Goal: Task Accomplishment & Management: Manage account settings

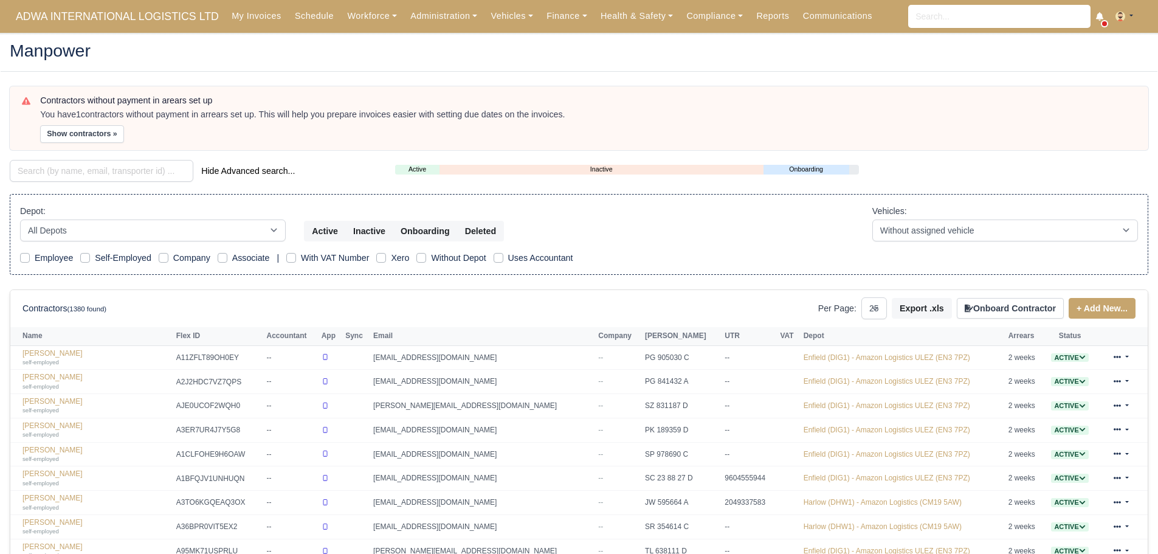
select select "25"
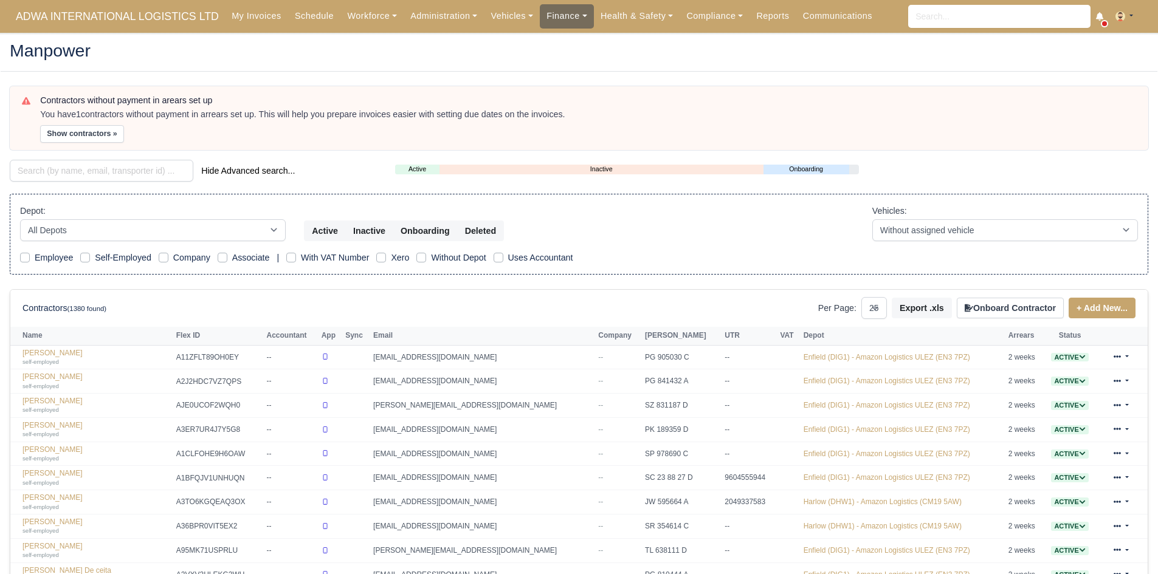
click at [562, 22] on link "Finance" at bounding box center [567, 16] width 54 height 24
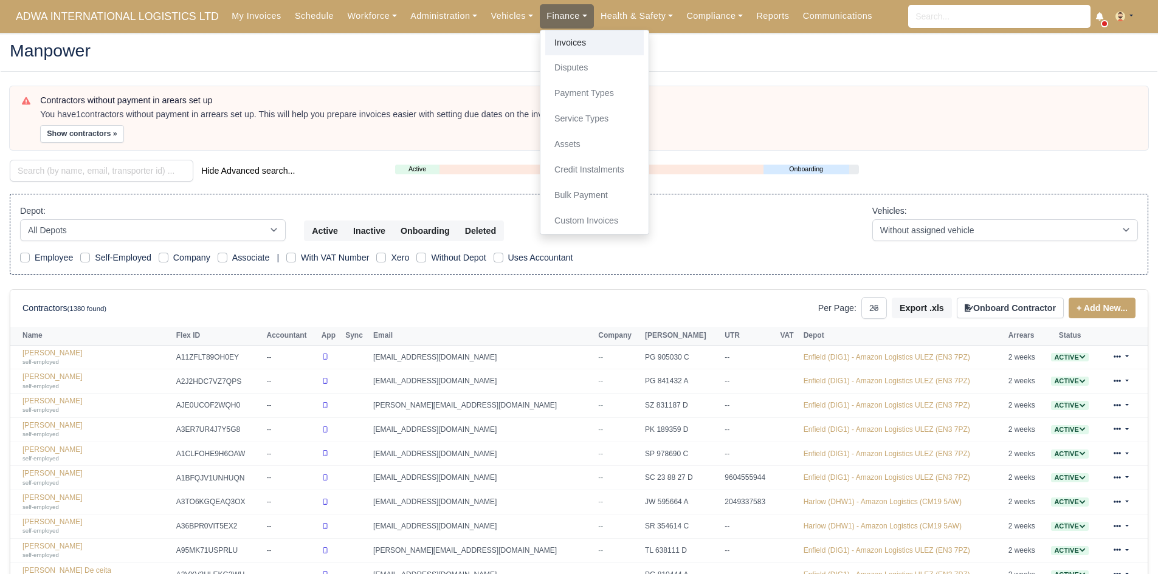
click at [549, 50] on link "Invoices" at bounding box center [594, 43] width 98 height 26
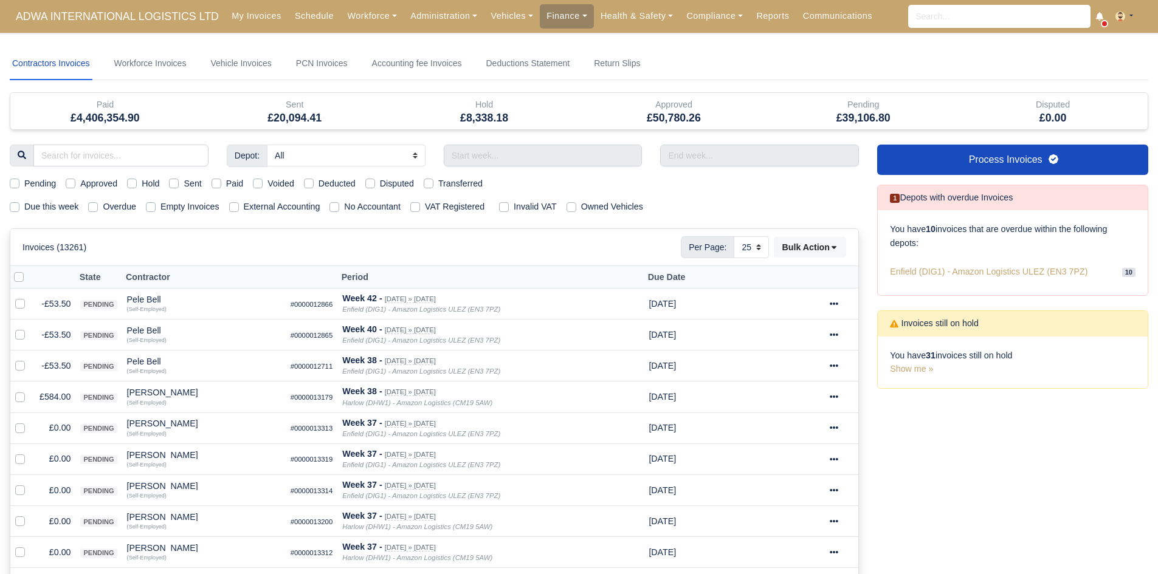
select select "25"
click at [142, 187] on label "Hold" at bounding box center [151, 184] width 18 height 14
click at [135, 187] on input "Hold" at bounding box center [132, 182] width 10 height 10
checkbox input "true"
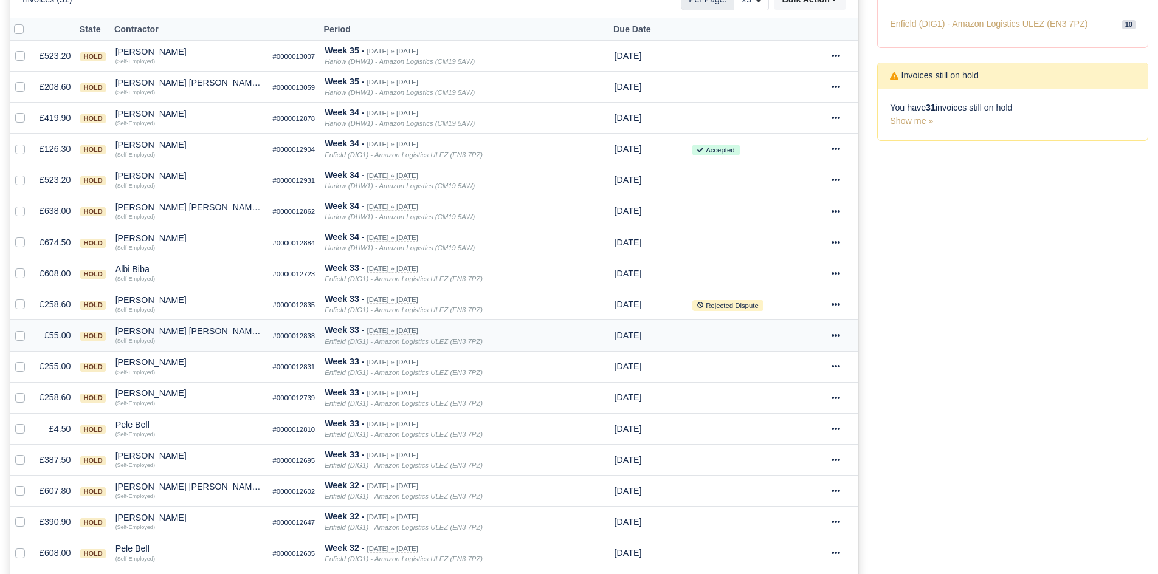
scroll to position [247, 0]
click at [131, 549] on div "Pele Bell" at bounding box center [189, 549] width 148 height 9
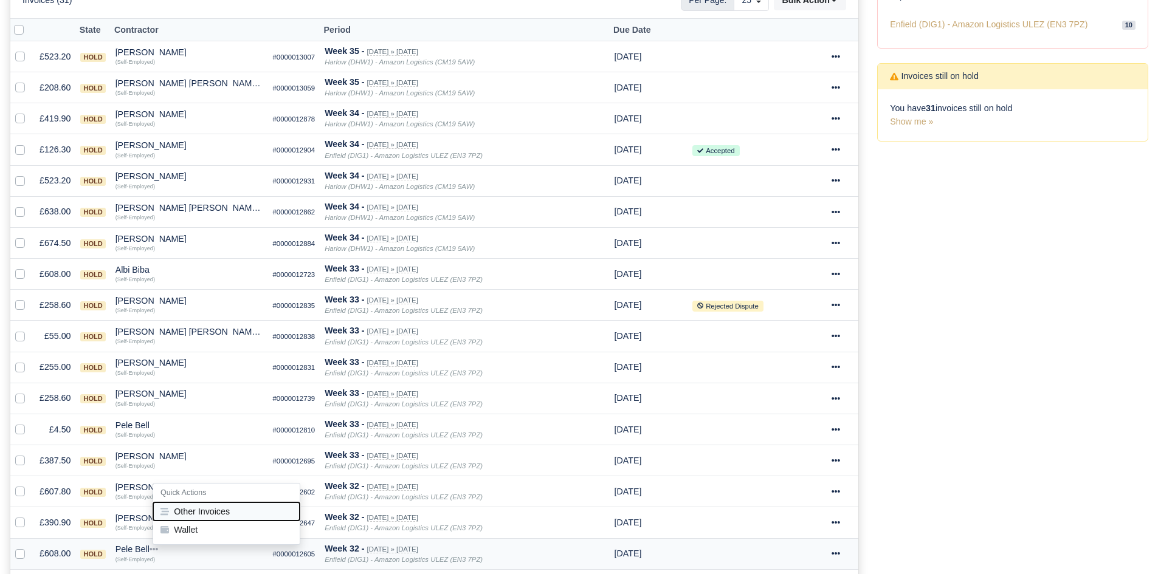
click at [221, 514] on button "Other Invoices" at bounding box center [226, 512] width 146 height 18
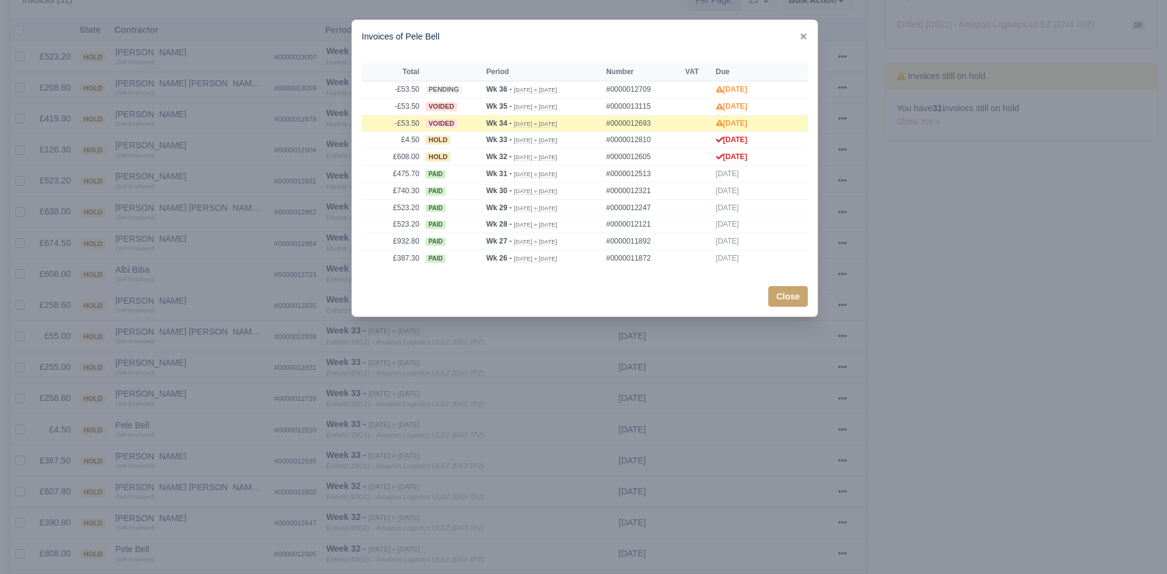
click at [162, 497] on div at bounding box center [583, 287] width 1167 height 574
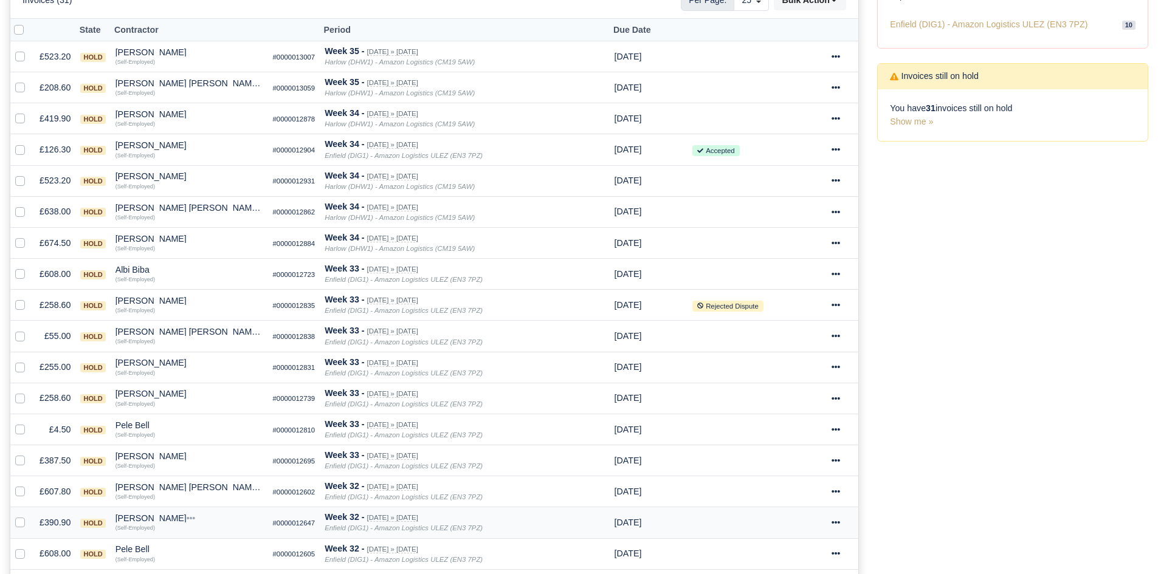
click at [143, 516] on div "Olayinka Afolabi" at bounding box center [189, 518] width 148 height 9
click at [198, 477] on button "Other Invoices" at bounding box center [226, 481] width 146 height 18
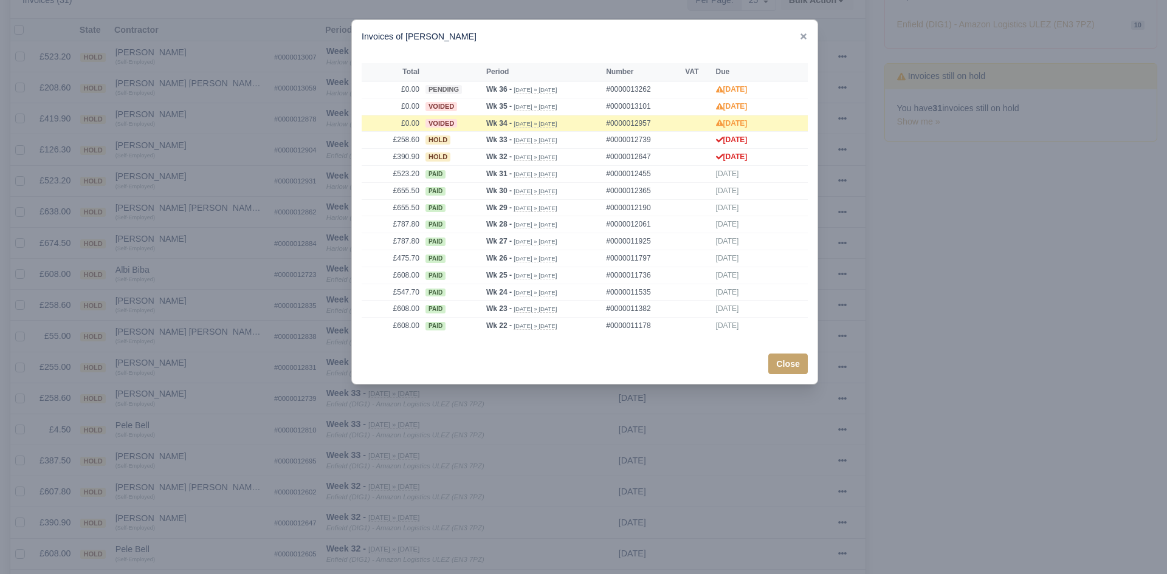
click at [198, 479] on div at bounding box center [583, 287] width 1167 height 574
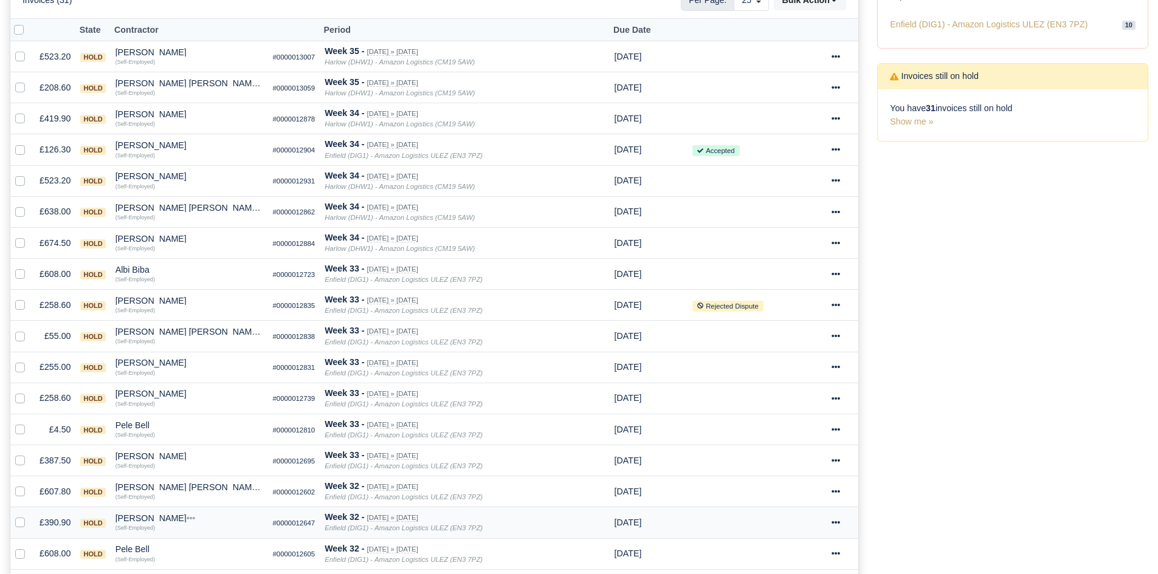
click at [143, 517] on div "Olayinka Afolabi" at bounding box center [189, 518] width 148 height 9
click at [193, 504] on button "Wallet" at bounding box center [226, 499] width 146 height 18
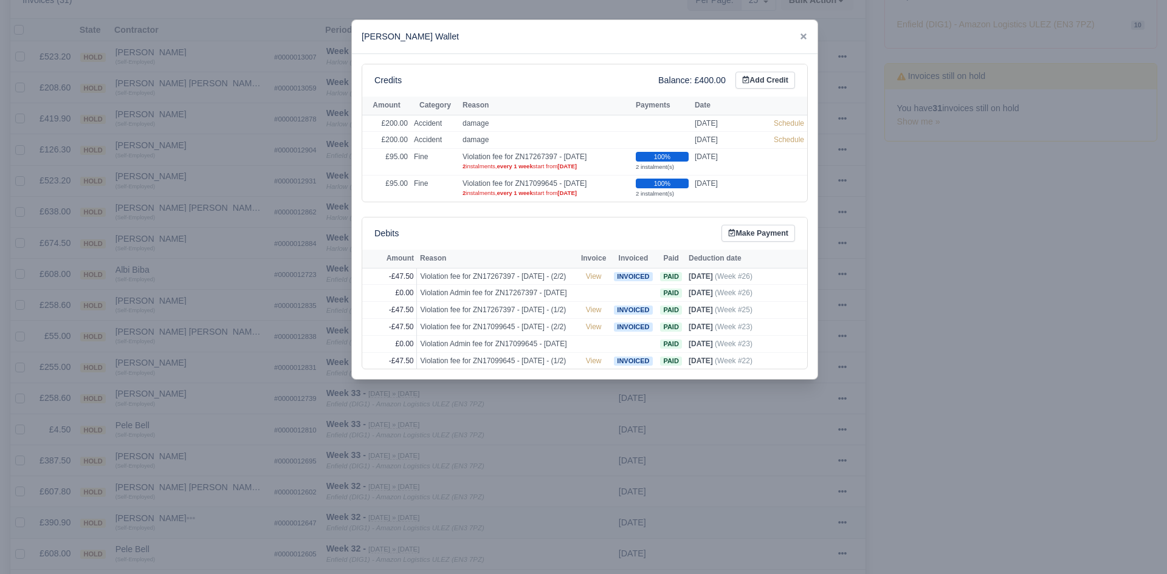
click at [193, 504] on div at bounding box center [583, 287] width 1167 height 574
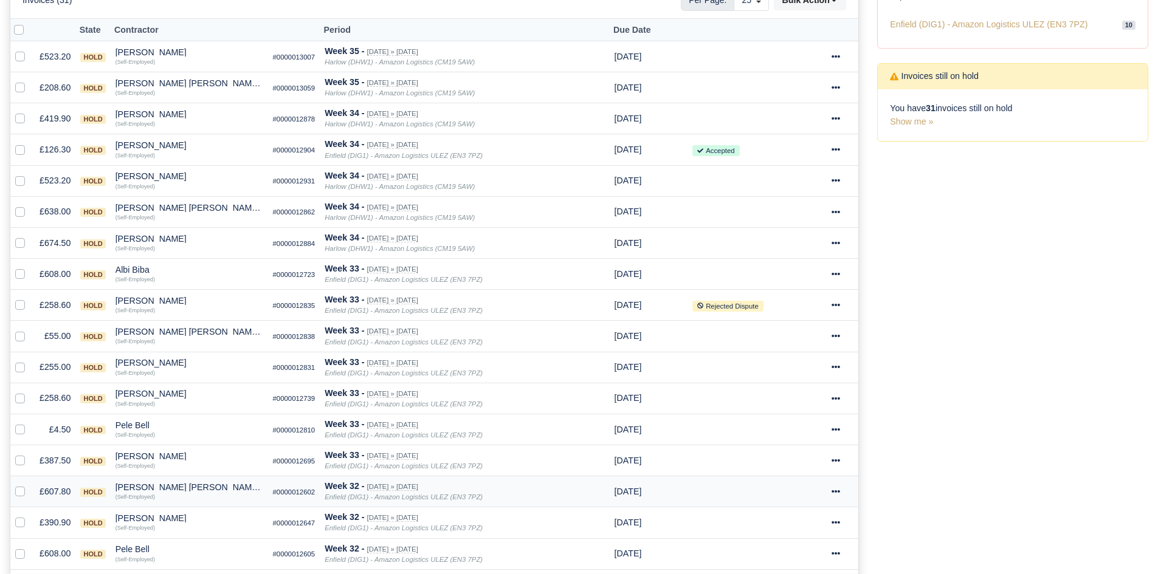
click at [176, 487] on div "Mohammed yusuf Sayed" at bounding box center [189, 487] width 148 height 9
click at [197, 518] on button "Other Invoices" at bounding box center [226, 522] width 146 height 18
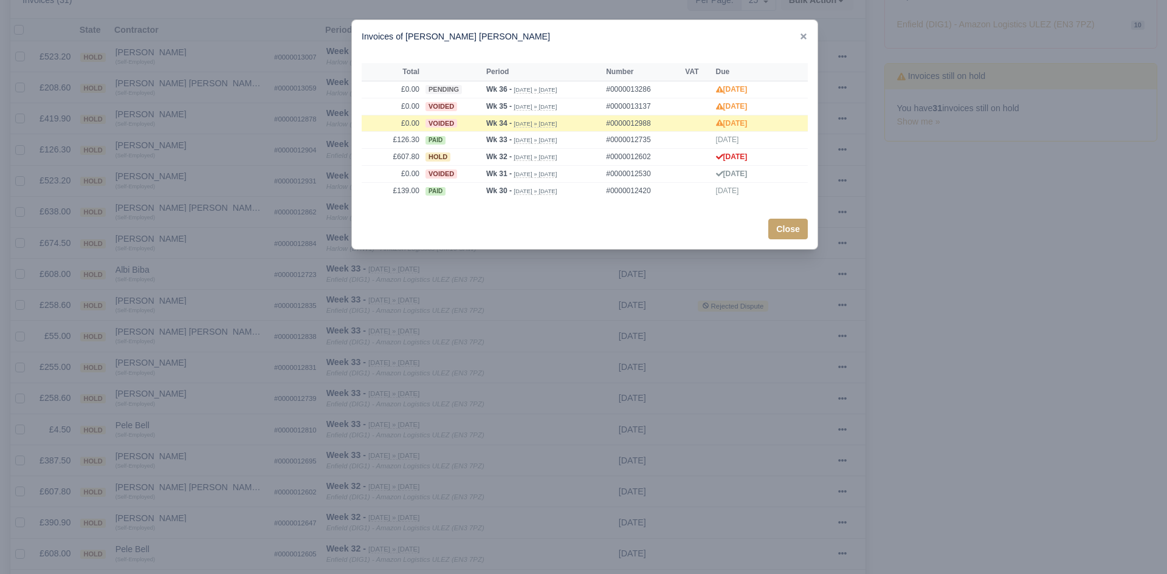
click at [187, 512] on div at bounding box center [583, 287] width 1167 height 574
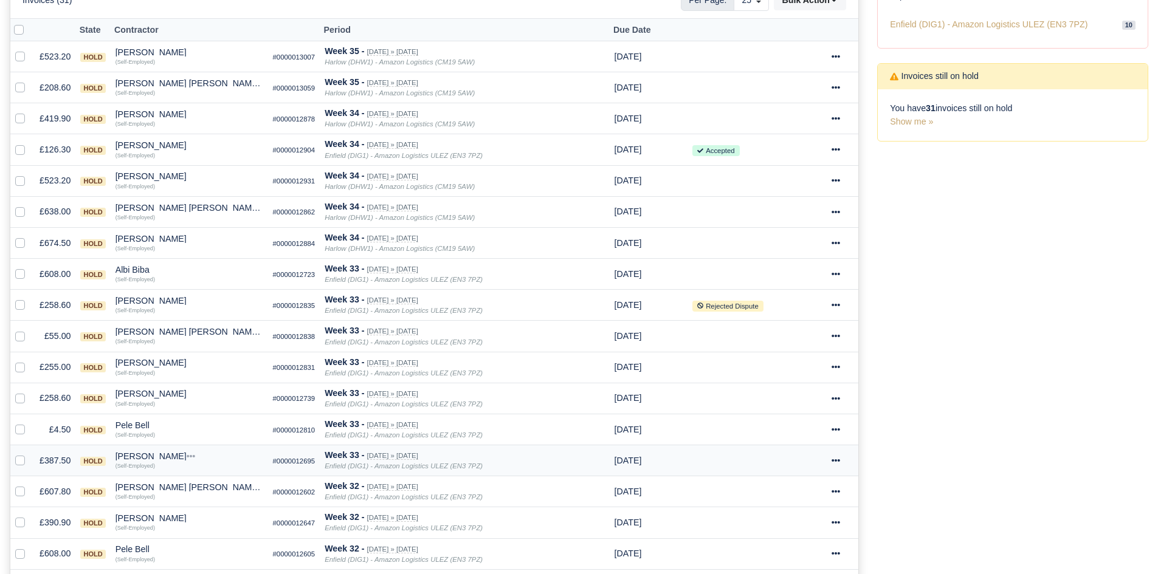
click at [140, 457] on div "Tomas Abraham" at bounding box center [189, 456] width 148 height 9
click at [230, 495] on button "Other Invoices" at bounding box center [226, 491] width 146 height 18
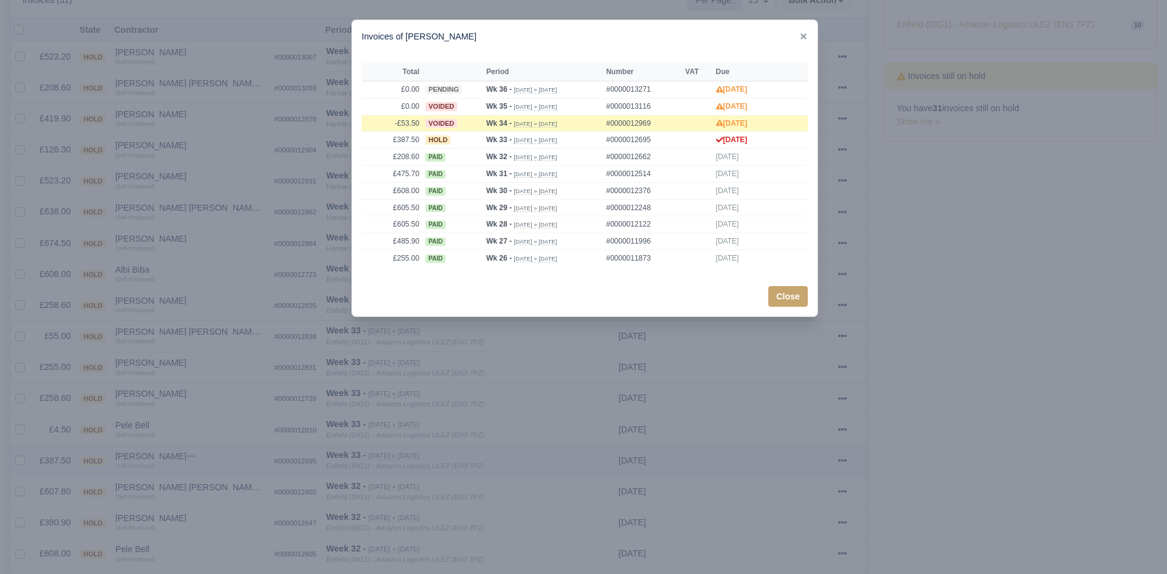
click at [230, 495] on div at bounding box center [583, 287] width 1167 height 574
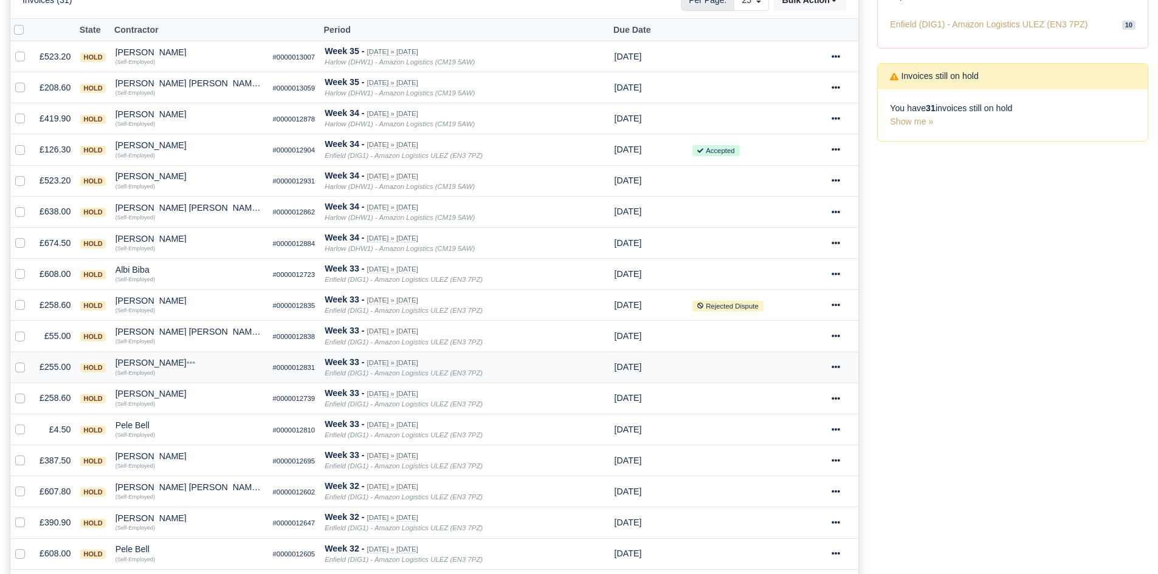
click at [143, 362] on div "Muhammad Yunus Bin Kalam" at bounding box center [189, 363] width 148 height 9
click at [191, 393] on button "Other Invoices" at bounding box center [226, 397] width 146 height 18
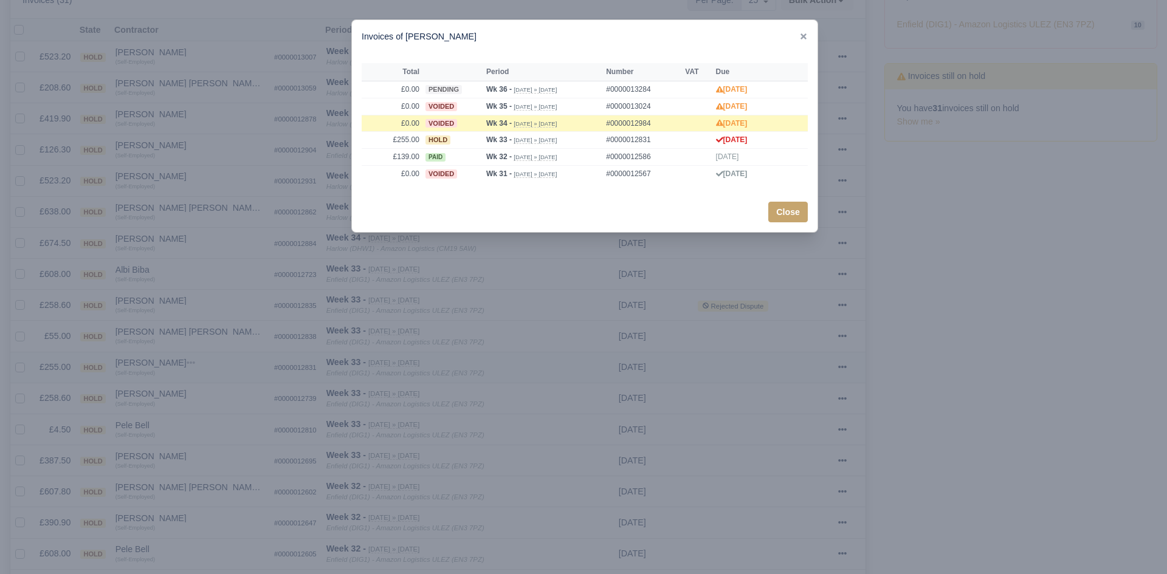
click at [191, 393] on div at bounding box center [583, 287] width 1167 height 574
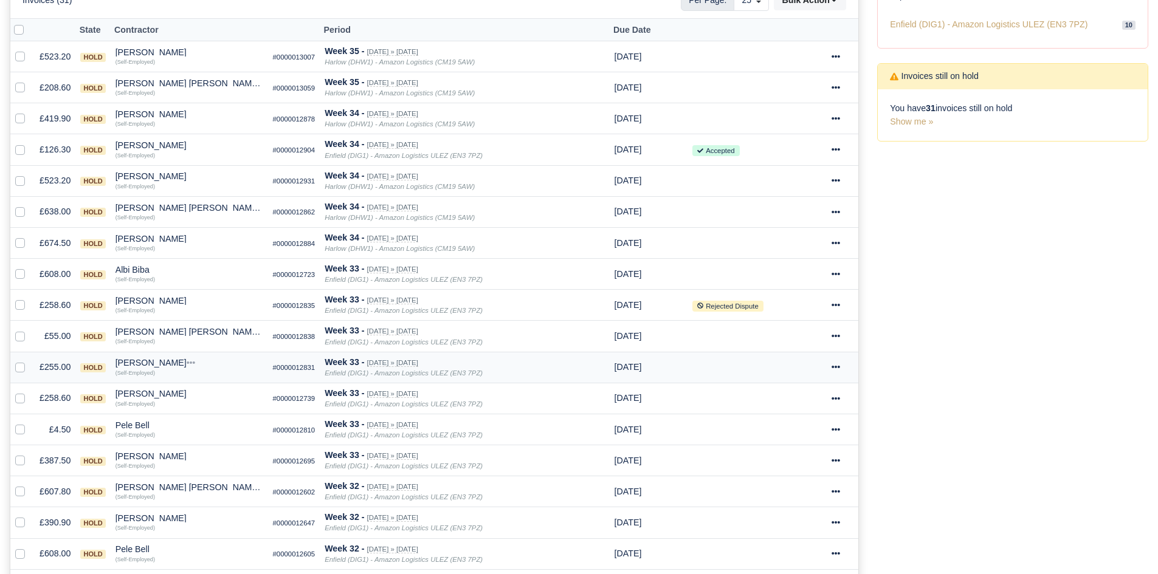
click at [170, 363] on div "Muhammad Yunus Bin Kalam" at bounding box center [189, 363] width 148 height 9
click at [191, 427] on div "Quick Actions Other Invoices Wallet" at bounding box center [227, 400] width 148 height 62
click at [190, 332] on div "Mohammed Abubakr Hussain" at bounding box center [189, 332] width 148 height 9
click at [205, 364] on button "Other Invoices" at bounding box center [226, 366] width 146 height 18
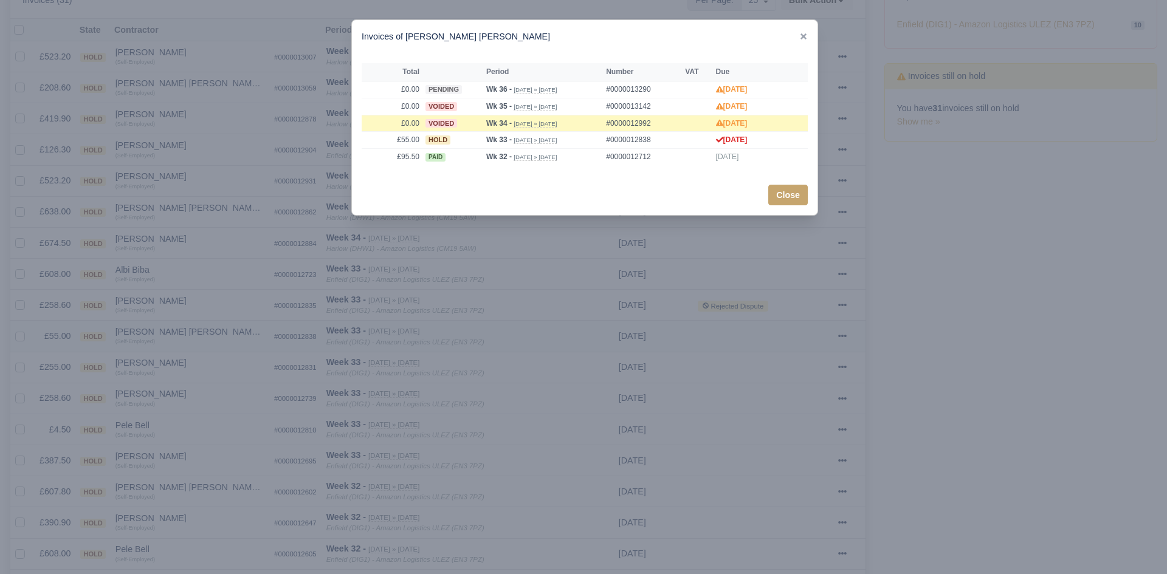
click at [205, 364] on div at bounding box center [583, 287] width 1167 height 574
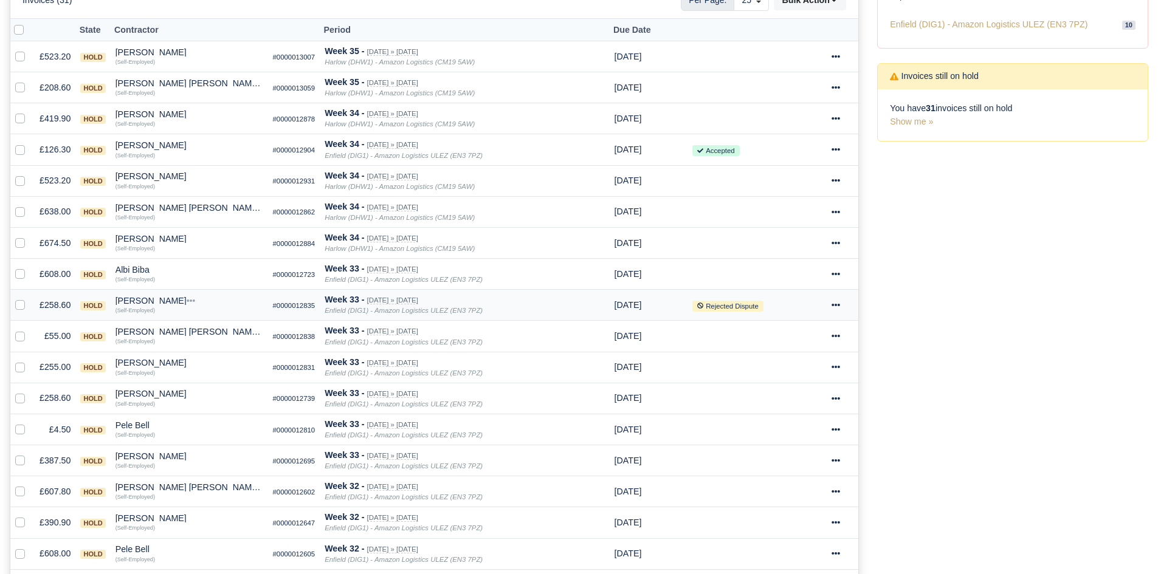
click at [148, 306] on small "(Self-Employed)" at bounding box center [135, 309] width 40 height 7
click at [150, 304] on div "Inglezu Vasile" at bounding box center [189, 301] width 148 height 9
click at [195, 335] on button "Other Invoices" at bounding box center [226, 335] width 146 height 18
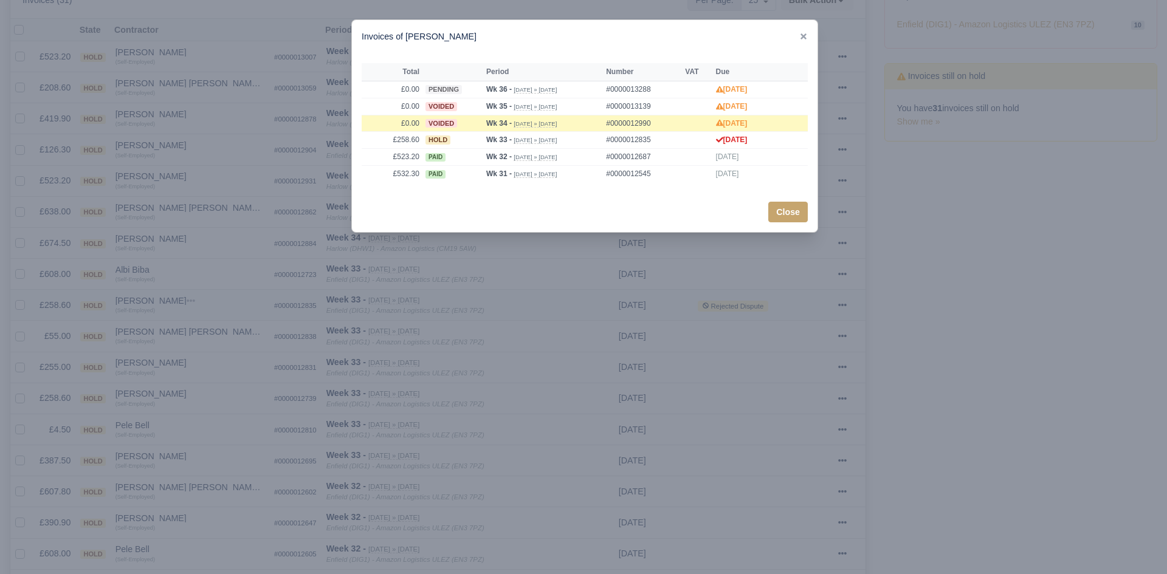
click at [195, 335] on div at bounding box center [583, 287] width 1167 height 574
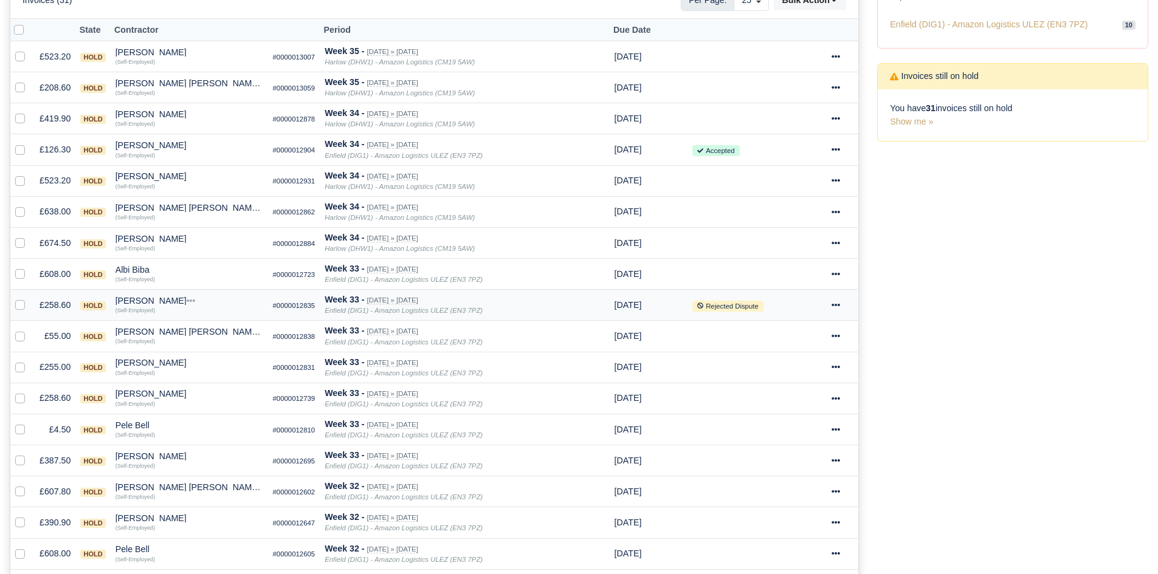
click at [141, 297] on div "Inglezu Vasile" at bounding box center [189, 301] width 148 height 9
click at [187, 349] on button "Wallet" at bounding box center [226, 354] width 146 height 18
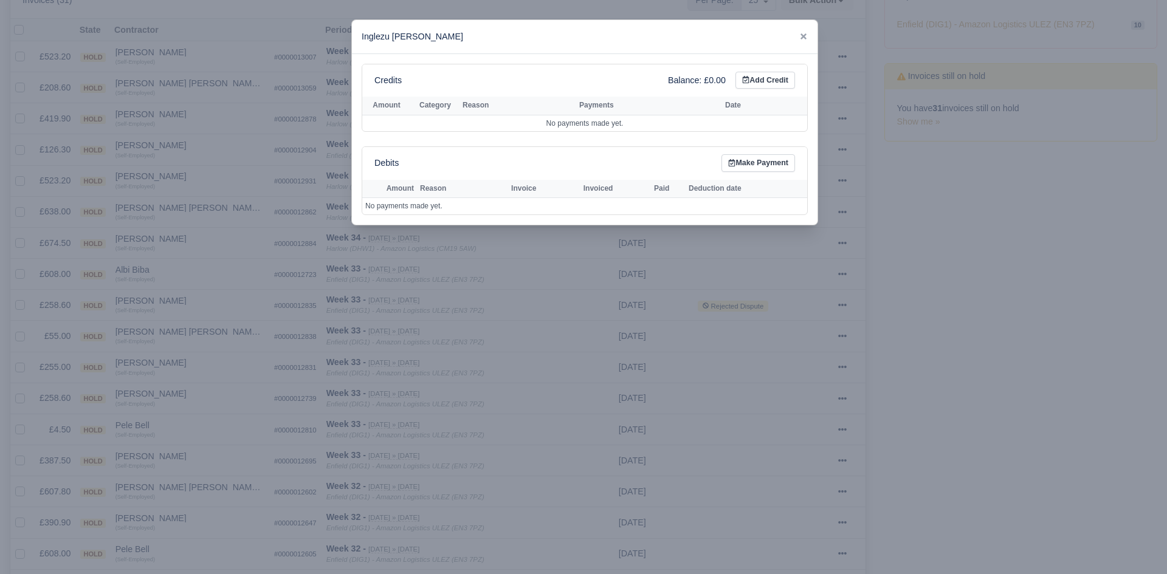
click at [161, 314] on div at bounding box center [583, 287] width 1167 height 574
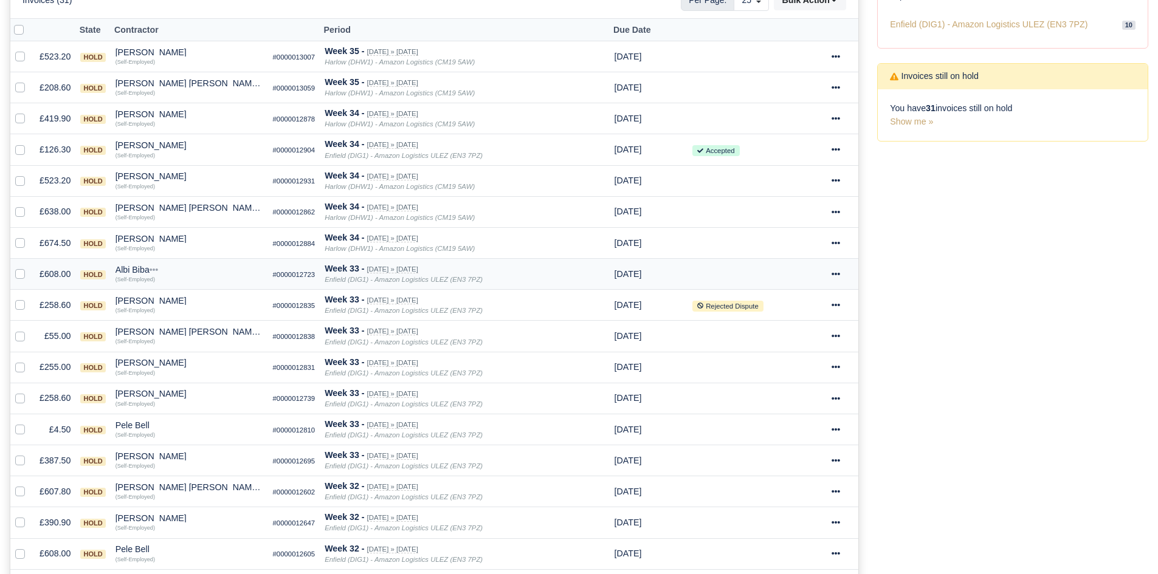
click at [141, 274] on div "Albi Biba" at bounding box center [189, 270] width 148 height 9
click at [190, 308] on button "Other Invoices" at bounding box center [226, 304] width 146 height 18
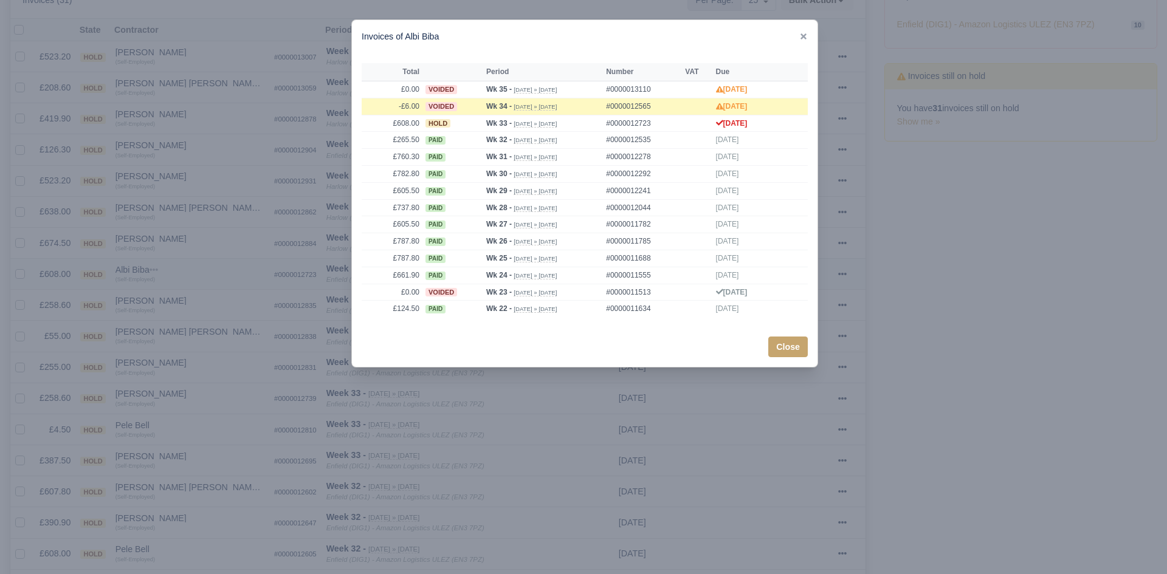
click at [190, 308] on div at bounding box center [583, 287] width 1167 height 574
